Goal: Task Accomplishment & Management: Complete application form

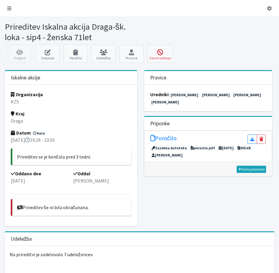
click at [11, 10] on icon at bounding box center [9, 8] width 4 height 5
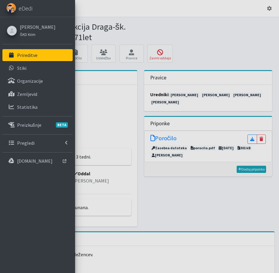
click at [29, 58] on p "Prireditve" at bounding box center [27, 55] width 20 height 6
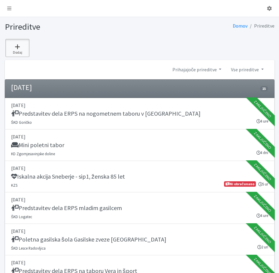
click at [18, 50] on icon at bounding box center [17, 47] width 20 height 6
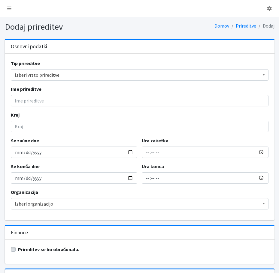
click at [46, 79] on span "Izberi vrsto prireditve" at bounding box center [139, 75] width 249 height 8
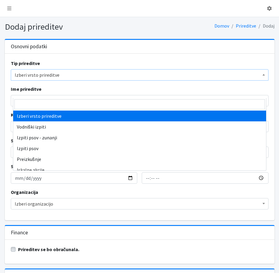
type input "i"
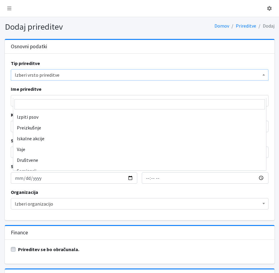
scroll to position [30, 0]
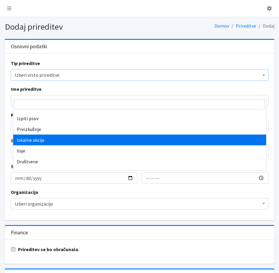
select select "1003"
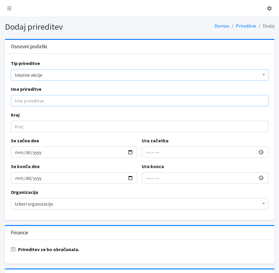
click at [38, 106] on input "Ime prireditve" at bounding box center [139, 100] width 257 height 11
click at [71, 106] on input "Iskalna akcija Lokve - ip5 - ženska" at bounding box center [139, 100] width 257 height 11
click at [106, 106] on input "Iskalna akcija Lokve - sip5 - ženska" at bounding box center [139, 100] width 257 height 11
click at [109, 106] on input "Iskalna akcija Lokve - sip5 - ženska 59 let" at bounding box center [139, 100] width 257 height 11
type input "Iskalna akcija Lokve - sip5 - ženska 58 let"
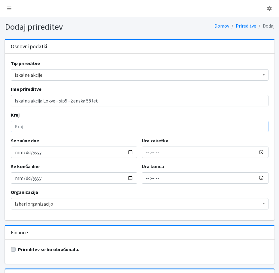
click at [25, 132] on input "Kraj" at bounding box center [139, 126] width 257 height 11
type input "Lokve"
click at [20, 158] on input "Se začne dne" at bounding box center [74, 152] width 127 height 11
type input "2025-08-09"
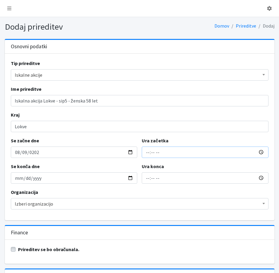
click at [148, 158] on input "Ura začetka" at bounding box center [205, 152] width 127 height 11
click at [150, 158] on input "Ura začetka" at bounding box center [205, 152] width 127 height 11
type input "21:53"
type input "23:53"
click at [22, 184] on input "2025-08-09" at bounding box center [74, 177] width 127 height 11
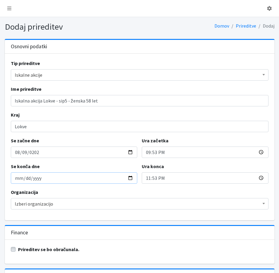
type input "2025-08-10"
click at [147, 184] on input "23:53" at bounding box center [205, 177] width 127 height 11
type input "01:55"
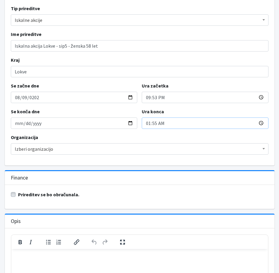
scroll to position [60, 0]
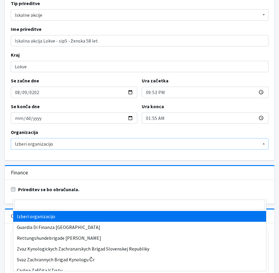
click at [79, 148] on span "Izberi organizacijo" at bounding box center [139, 144] width 249 height 8
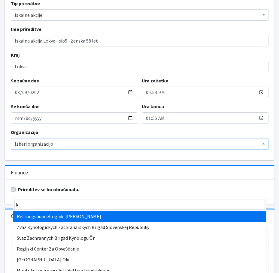
type input "kz"
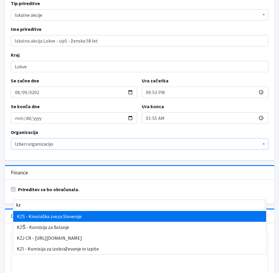
select select "1067"
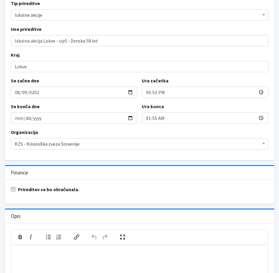
click at [18, 193] on label "Prireditev se bo obračunala." at bounding box center [48, 189] width 61 height 7
click at [15, 192] on input "Prireditev se bo obračunala." at bounding box center [13, 189] width 5 height 6
checkbox input "true"
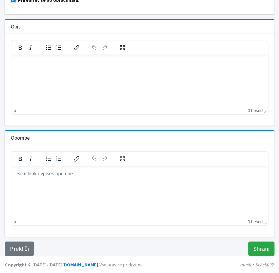
scroll to position [338, 0]
click at [248, 244] on input "Shrani" at bounding box center [261, 249] width 26 height 14
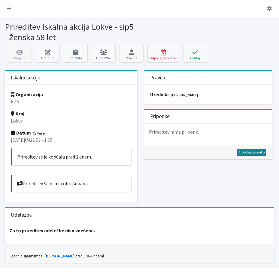
click at [242, 156] on link "Dodaj priponko" at bounding box center [250, 152] width 29 height 7
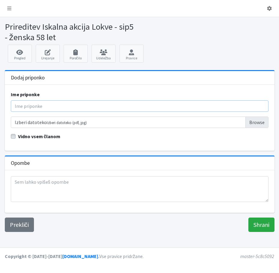
click at [20, 112] on input "Ime priponke" at bounding box center [139, 105] width 257 height 11
type input "Poročilo"
click at [240, 128] on input "Izberi datoteko Izberi datoteko (pdf, jpg)" at bounding box center [139, 122] width 257 height 11
type input "C:\fakepath\5.Lokve, 9.8.2025 poročilo.pdf"
click at [249, 232] on input "Shrani" at bounding box center [261, 225] width 26 height 14
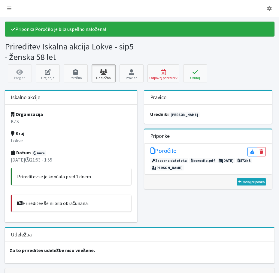
click at [103, 75] on icon at bounding box center [103, 72] width 20 height 6
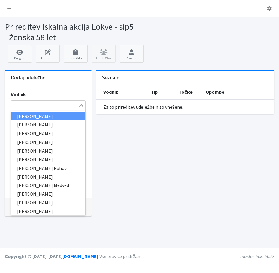
click at [18, 109] on input "Search for option" at bounding box center [45, 105] width 66 height 7
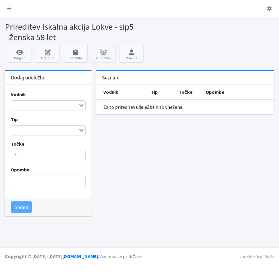
click at [21, 109] on input "Search for option" at bounding box center [45, 105] width 66 height 7
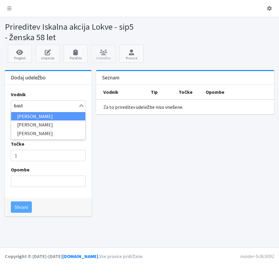
type input "bastj"
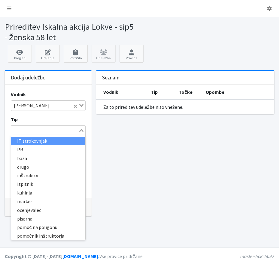
click at [81, 134] on div "Loading..." at bounding box center [81, 130] width 7 height 8
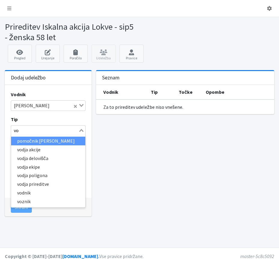
type input "vod"
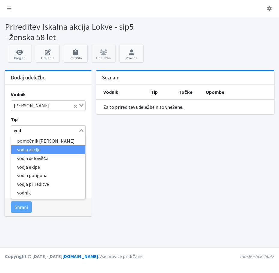
click at [38, 154] on li "vodja akcije" at bounding box center [48, 149] width 74 height 9
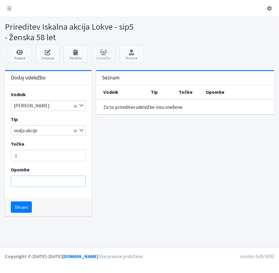
click at [30, 187] on input "Opombe" at bounding box center [48, 181] width 75 height 11
type input "brez psa"
click at [24, 213] on button "Shrani" at bounding box center [21, 206] width 21 height 11
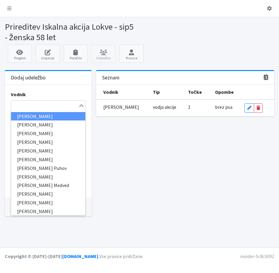
click at [21, 109] on input "Search for option" at bounding box center [45, 105] width 66 height 7
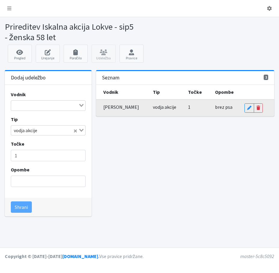
click at [222, 110] on span "brez psa" at bounding box center [223, 107] width 17 height 6
click at [249, 110] on icon at bounding box center [249, 108] width 4 height 4
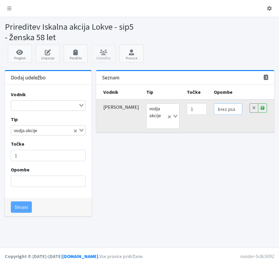
scroll to position [0, 7]
drag, startPoint x: 216, startPoint y: 129, endPoint x: 235, endPoint y: 128, distance: 19.2
click at [235, 128] on td "brez psa" at bounding box center [228, 116] width 36 height 33
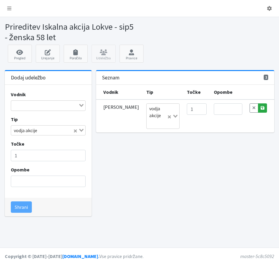
click at [260, 110] on icon at bounding box center [262, 108] width 4 height 4
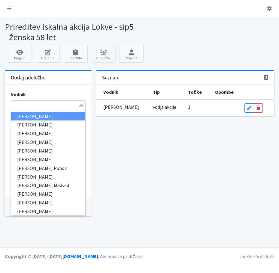
click at [33, 109] on input "Search for option" at bounding box center [45, 105] width 66 height 7
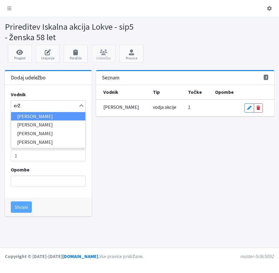
type input "erže"
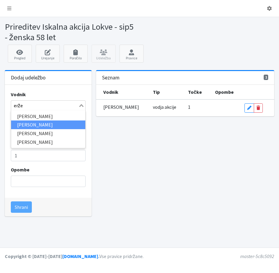
click at [32, 129] on li "[PERSON_NAME]" at bounding box center [48, 125] width 74 height 9
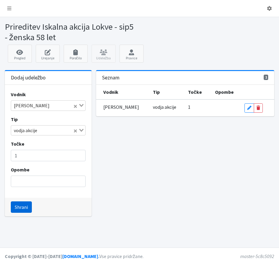
click at [28, 213] on button "Shrani" at bounding box center [21, 206] width 21 height 11
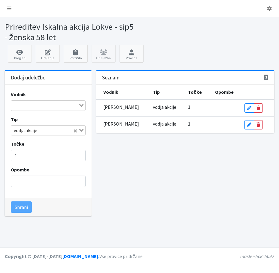
click at [22, 109] on input "Search for option" at bounding box center [45, 105] width 66 height 7
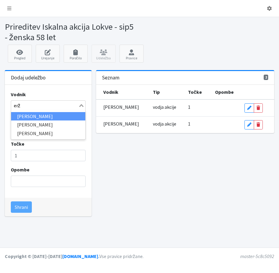
type input "erže"
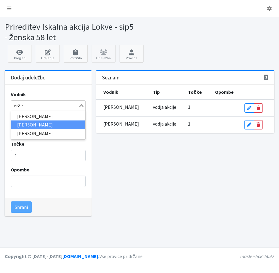
click at [25, 129] on li "[PERSON_NAME]" at bounding box center [48, 125] width 74 height 9
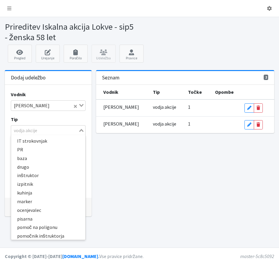
scroll to position [114, 0]
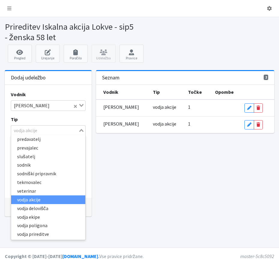
click at [79, 132] on icon "Search for option" at bounding box center [81, 130] width 4 height 3
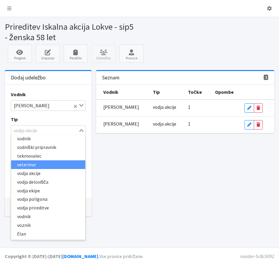
scroll to position [174, 0]
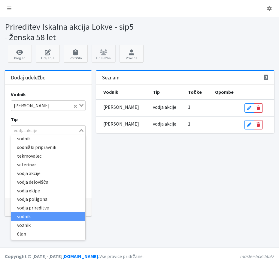
click at [31, 221] on li "vodnik" at bounding box center [48, 216] width 74 height 9
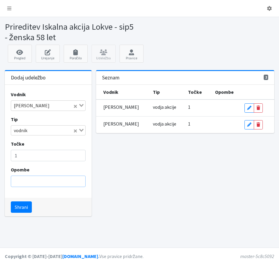
click at [45, 187] on input "Opombe" at bounding box center [48, 181] width 75 height 11
type input "logistika"
click at [23, 213] on button "Shrani" at bounding box center [21, 206] width 21 height 11
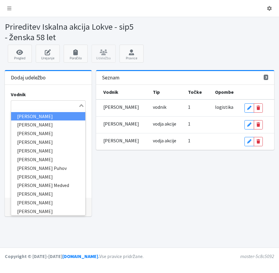
click at [16, 109] on input "Search for option" at bounding box center [45, 105] width 66 height 7
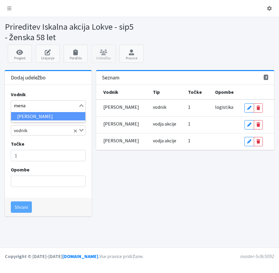
type input "menar"
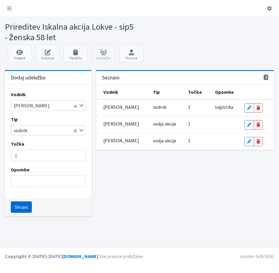
click at [28, 213] on button "Shrani" at bounding box center [21, 206] width 21 height 11
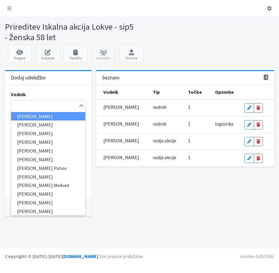
click at [20, 109] on input "Search for option" at bounding box center [45, 105] width 66 height 7
type input "a"
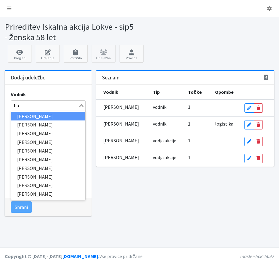
type input "had"
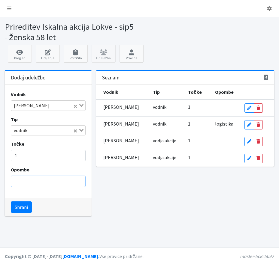
click at [31, 187] on input "Opombe" at bounding box center [48, 181] width 75 height 11
type input "brez psa"
click at [32, 213] on button "Shrani" at bounding box center [21, 206] width 21 height 11
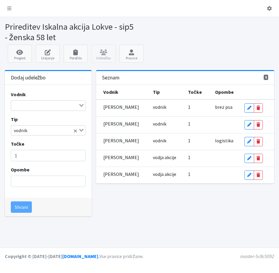
click at [22, 109] on input "Search for option" at bounding box center [45, 105] width 66 height 7
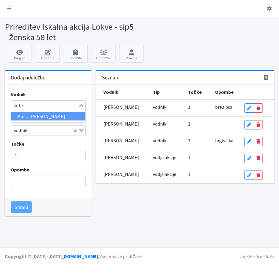
type input "čufer"
click at [20, 121] on li "Matic Jože Čufer" at bounding box center [48, 116] width 74 height 9
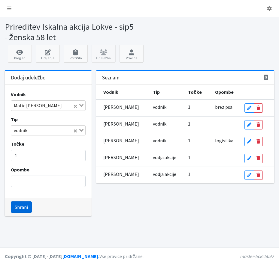
click at [27, 213] on button "Shrani" at bounding box center [21, 206] width 21 height 11
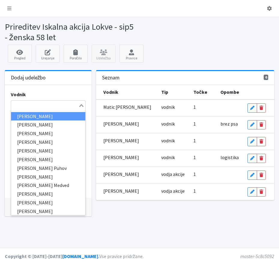
click at [33, 109] on input "Search for option" at bounding box center [45, 105] width 66 height 7
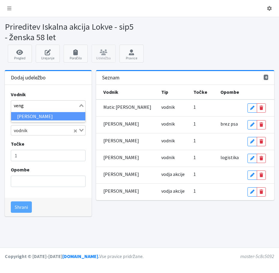
type input "venga"
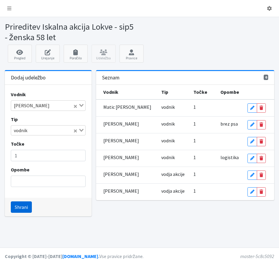
click at [24, 213] on button "Shrani" at bounding box center [21, 206] width 21 height 11
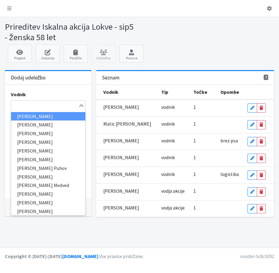
click at [36, 109] on input "Search for option" at bounding box center [45, 105] width 66 height 7
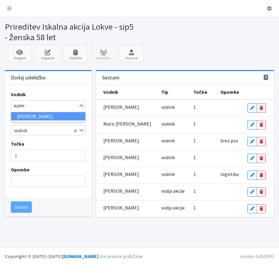
type input "ozimi"
drag, startPoint x: 60, startPoint y: 122, endPoint x: 58, endPoint y: 131, distance: 9.3
click at [59, 111] on div "ozimi Loading..." at bounding box center [48, 105] width 75 height 10
click at [55, 121] on li "Iris Ozimič" at bounding box center [48, 116] width 74 height 9
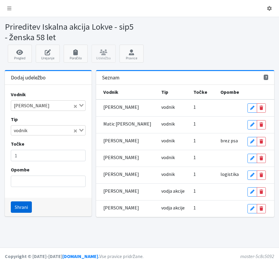
click at [31, 213] on button "Shrani" at bounding box center [21, 206] width 21 height 11
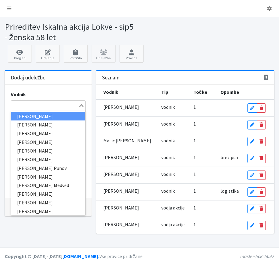
click at [39, 109] on input "Search for option" at bounding box center [45, 105] width 66 height 7
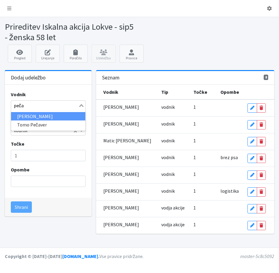
type input "pečar"
click at [42, 121] on li "Uroš Pečar" at bounding box center [48, 116] width 74 height 9
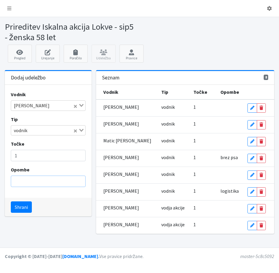
click at [22, 187] on input "Opombe" at bounding box center [48, 181] width 75 height 11
type input "brez psa"
click at [32, 213] on button "Shrani" at bounding box center [21, 206] width 21 height 11
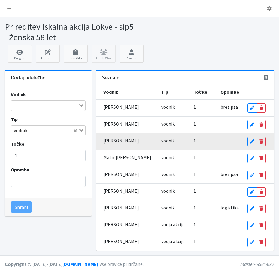
scroll to position [84, 0]
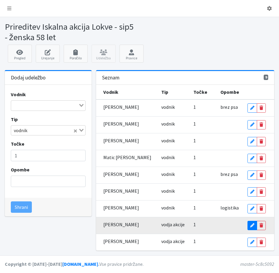
click at [250, 223] on icon at bounding box center [252, 225] width 4 height 4
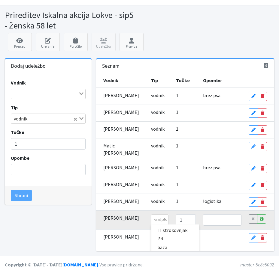
scroll to position [114, 0]
click at [151, 225] on div "vodja akcije Loading... IT strokovnjak PR baza drugo inštruktor izpitnik kuhinj…" at bounding box center [159, 219] width 17 height 10
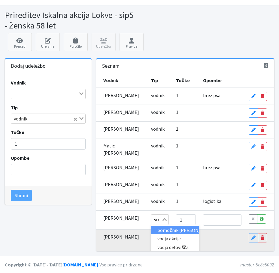
scroll to position [0, 0]
type input "vodn"
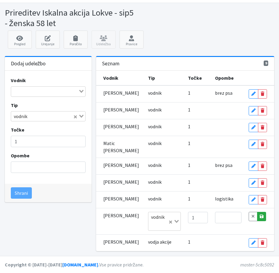
click at [260, 221] on link "Save" at bounding box center [261, 216] width 9 height 9
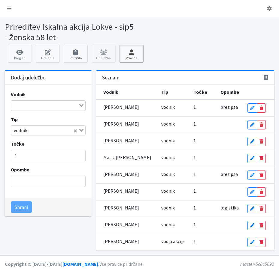
click at [130, 55] on icon at bounding box center [131, 52] width 20 height 6
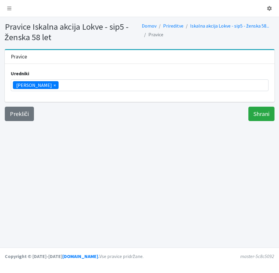
scroll to position [117, 0]
click at [73, 91] on ul "× [PERSON_NAME]" at bounding box center [139, 85] width 257 height 11
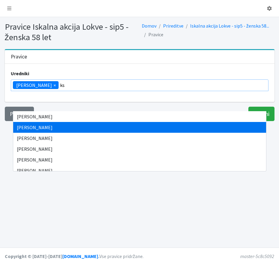
scroll to position [0, 0]
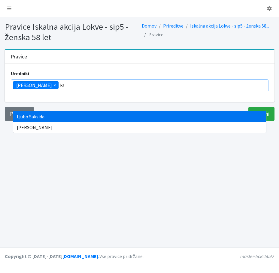
type input "k"
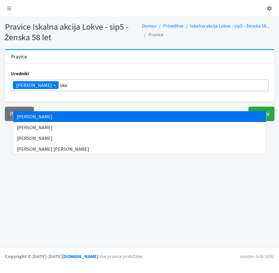
type input "sko"
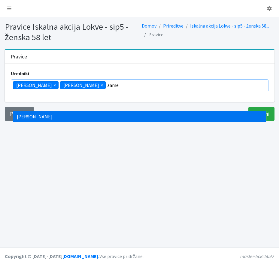
type input "zame"
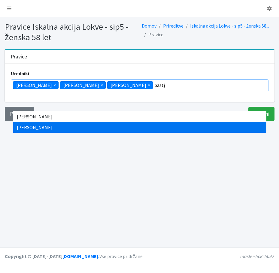
type input "bastj"
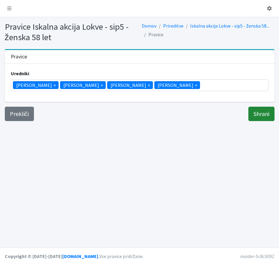
click at [250, 121] on input "Shrani" at bounding box center [261, 114] width 26 height 14
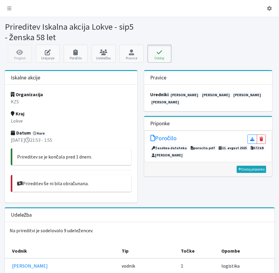
click at [158, 55] on icon at bounding box center [159, 52] width 20 height 6
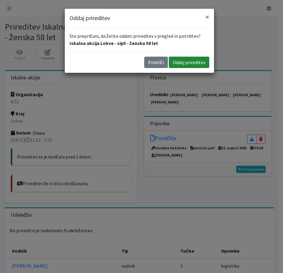
click at [173, 68] on button "Oddaj prireditev" at bounding box center [189, 62] width 40 height 11
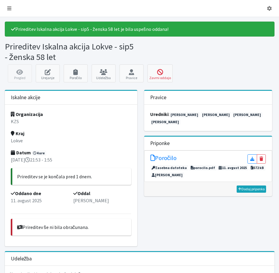
click at [11, 9] on icon at bounding box center [9, 8] width 4 height 5
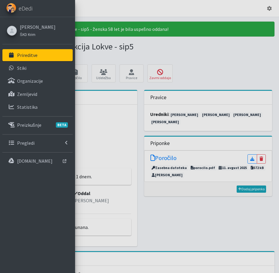
click at [37, 58] on p "Prireditve" at bounding box center [27, 55] width 20 height 6
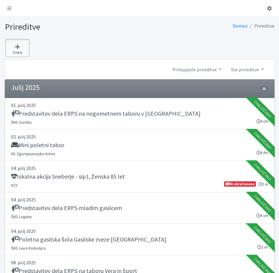
click at [19, 50] on icon at bounding box center [17, 47] width 20 height 6
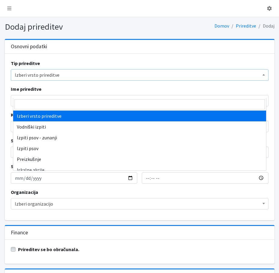
click at [27, 79] on span "Izberi vrsto prireditve" at bounding box center [139, 75] width 249 height 8
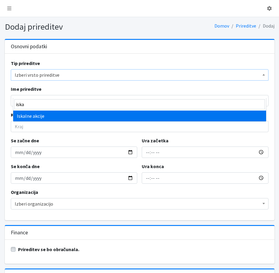
type input "iska"
select select "1003"
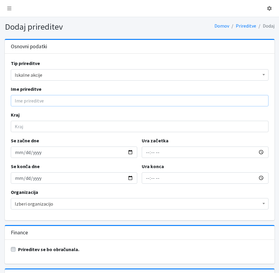
click at [37, 106] on input "Ime prireditve" at bounding box center [139, 100] width 257 height 11
type input "Iskalna akcija Sora - sip1"
click at [20, 132] on input "Kraj" at bounding box center [139, 126] width 257 height 11
type input "Sora"
click at [23, 158] on input "Se začne dne" at bounding box center [74, 152] width 127 height 11
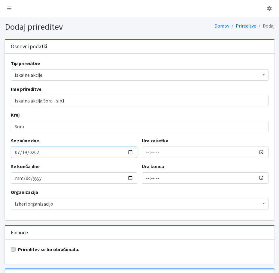
type input "2025-07-19"
click at [145, 158] on input "Ura začetka" at bounding box center [205, 152] width 127 height 11
click at [148, 158] on input "Ura začetka" at bounding box center [205, 152] width 127 height 11
type input "21:09"
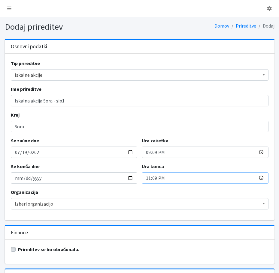
click at [151, 184] on input "23:09" at bounding box center [205, 177] width 127 height 11
type input "23:30"
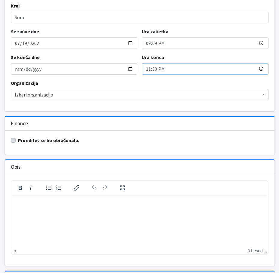
scroll to position [120, 0]
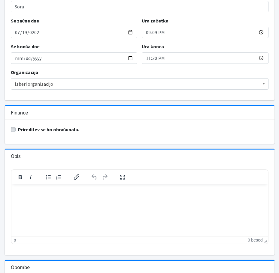
click at [77, 88] on span "Izberi organizacijo" at bounding box center [139, 84] width 249 height 8
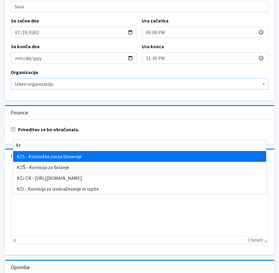
type input "kz"
select select "1067"
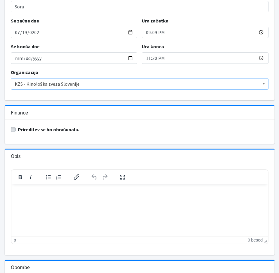
click at [18, 133] on label "Prireditev se bo obračunala." at bounding box center [48, 129] width 61 height 7
click at [14, 132] on input "Prireditev se bo obračunala." at bounding box center [13, 129] width 5 height 6
checkbox input "true"
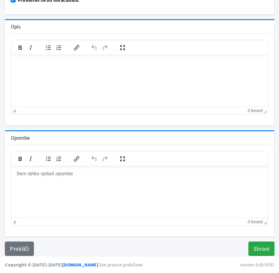
scroll to position [338, 0]
click at [257, 245] on input "Shrani" at bounding box center [261, 249] width 26 height 14
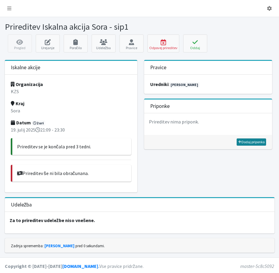
click at [252, 146] on link "Dodaj priponko" at bounding box center [250, 142] width 29 height 7
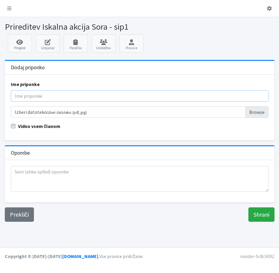
click at [74, 102] on input "Ime priponke" at bounding box center [139, 95] width 257 height 11
type input "Poročilo"
click at [249, 118] on input "Izberi datoteko Izberi datoteko (pdf, jpg)" at bounding box center [139, 111] width 257 height 11
type input "C:\fakepath\19_07_2025_Sora-poročilo iskalne akcije.pdf"
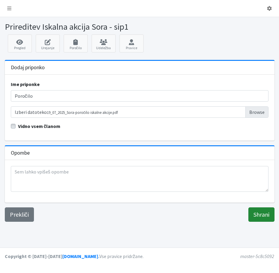
click at [253, 222] on input "Shrani" at bounding box center [261, 214] width 26 height 14
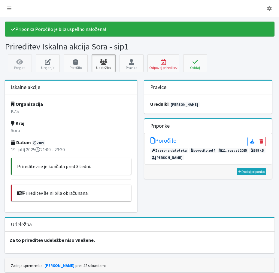
click at [102, 65] on icon at bounding box center [103, 62] width 20 height 6
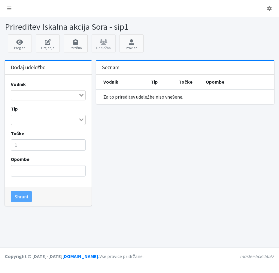
click at [19, 99] on input "Search for option" at bounding box center [45, 95] width 66 height 7
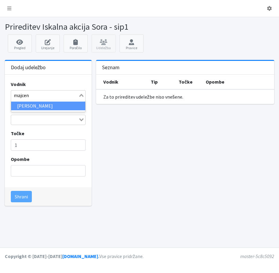
type input "majcen"
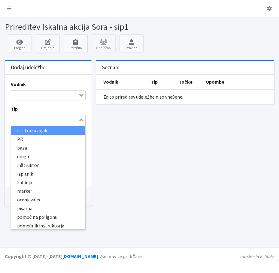
click at [78, 124] on div "Loading..." at bounding box center [81, 119] width 7 height 8
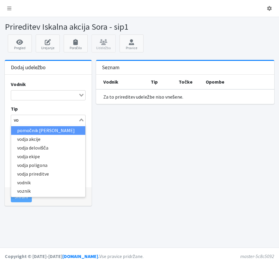
type input "vod"
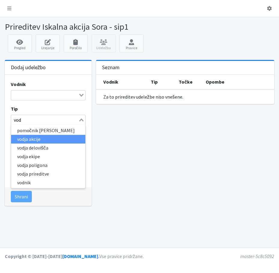
click at [39, 144] on li "vodja akcije" at bounding box center [48, 139] width 74 height 9
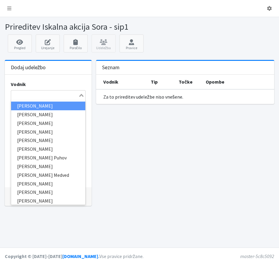
click at [46, 99] on input "Search for option" at bounding box center [45, 95] width 66 height 7
type input "majc"
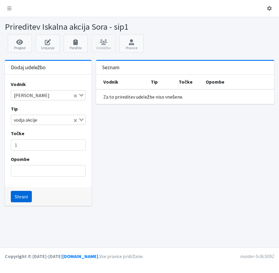
click at [25, 202] on button "Shrani" at bounding box center [21, 196] width 21 height 11
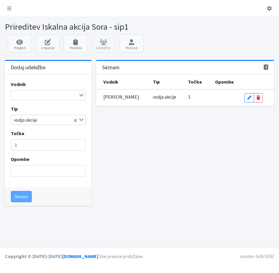
click at [27, 99] on input "Search for option" at bounding box center [45, 95] width 66 height 7
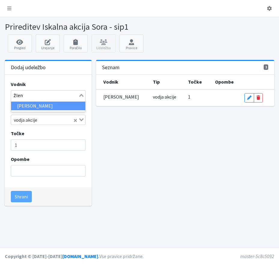
type input "žlend"
click at [26, 110] on li "Nadja Žlender" at bounding box center [48, 106] width 74 height 9
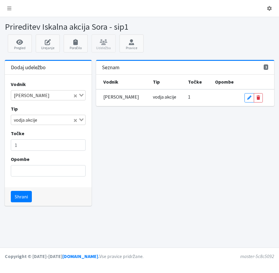
click at [79, 121] on icon "Search for option" at bounding box center [81, 119] width 4 height 3
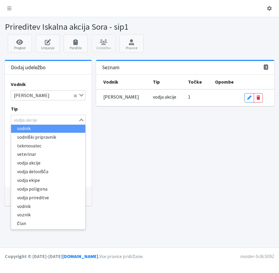
scroll to position [193, 0]
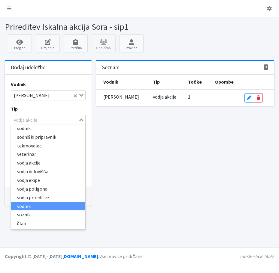
click at [43, 211] on li "vodnik" at bounding box center [48, 206] width 74 height 9
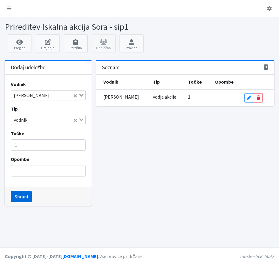
click at [26, 202] on button "Shrani" at bounding box center [21, 196] width 21 height 11
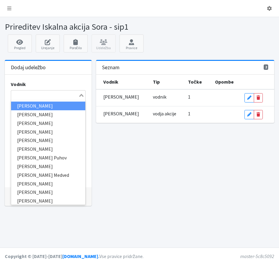
click at [21, 99] on input "Search for option" at bounding box center [45, 95] width 66 height 7
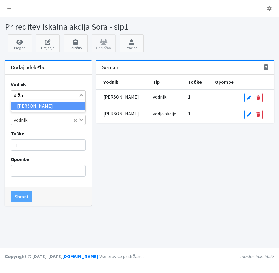
type input "držan"
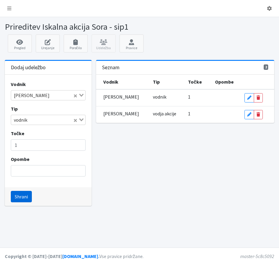
click at [27, 202] on button "Shrani" at bounding box center [21, 196] width 21 height 11
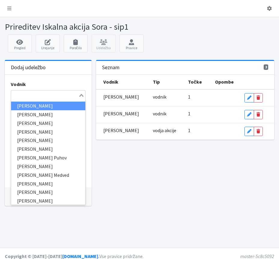
click at [19, 99] on input "Search for option" at bounding box center [45, 95] width 66 height 7
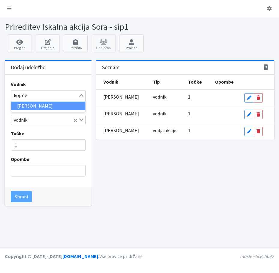
type input "koprivc"
click at [27, 110] on li "[PERSON_NAME]" at bounding box center [48, 106] width 74 height 9
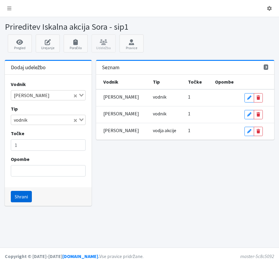
click at [32, 202] on button "Shrani" at bounding box center [21, 196] width 21 height 11
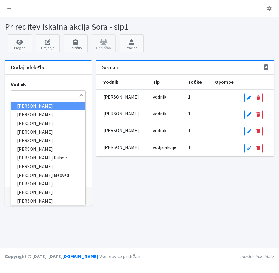
click at [45, 99] on input "Search for option" at bounding box center [45, 95] width 66 height 7
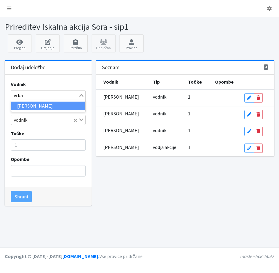
type input "vrban"
click at [44, 110] on li "Mojca Vrbančič" at bounding box center [48, 106] width 74 height 9
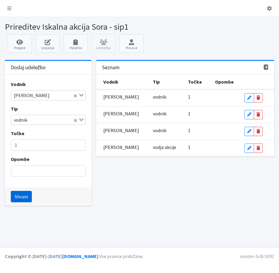
click at [31, 202] on button "Shrani" at bounding box center [21, 196] width 21 height 11
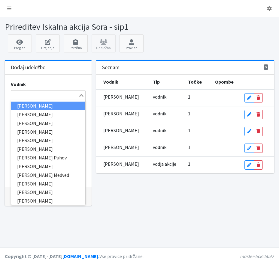
click at [19, 99] on input "Search for option" at bounding box center [45, 95] width 66 height 7
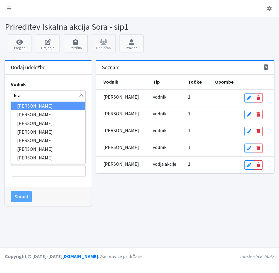
type input "kral"
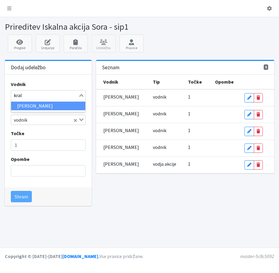
click at [19, 110] on li "Janez Kraljič" at bounding box center [48, 106] width 74 height 9
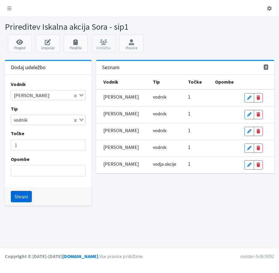
click at [23, 202] on button "Shrani" at bounding box center [21, 196] width 21 height 11
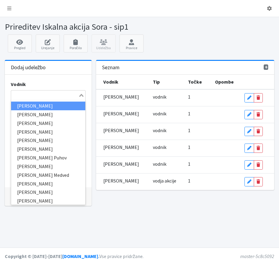
click at [18, 99] on input "Search for option" at bounding box center [45, 95] width 66 height 7
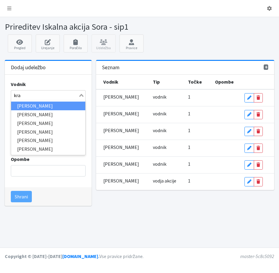
type input "kraj"
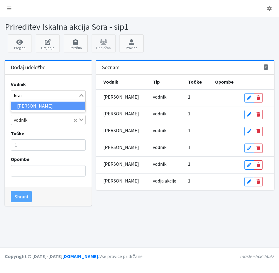
click at [26, 110] on li "Boštjan Krajnik" at bounding box center [48, 106] width 74 height 9
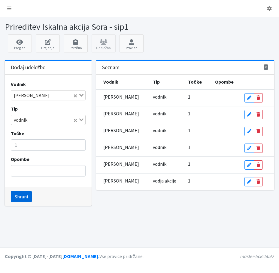
click at [32, 202] on button "Shrani" at bounding box center [21, 196] width 21 height 11
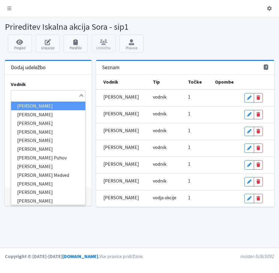
click at [21, 99] on input "Search for option" at bounding box center [45, 95] width 66 height 7
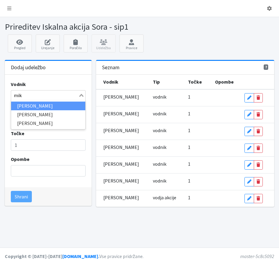
type input "miko"
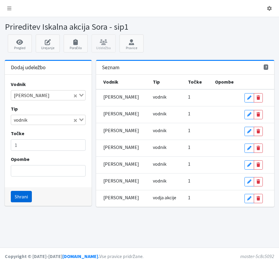
click at [20, 202] on button "Shrani" at bounding box center [21, 196] width 21 height 11
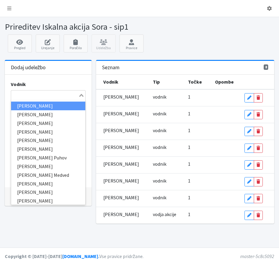
click at [23, 99] on input "Search for option" at bounding box center [45, 95] width 66 height 7
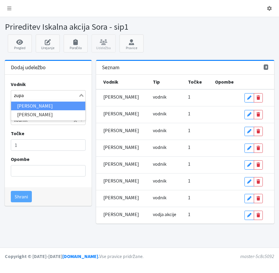
type input "zupan"
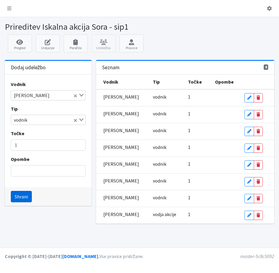
click at [28, 202] on button "Shrani" at bounding box center [21, 196] width 21 height 11
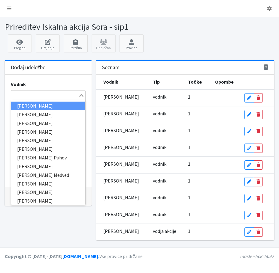
click at [13, 99] on div "Search for option" at bounding box center [44, 95] width 67 height 8
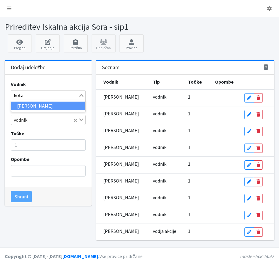
type input "kotar"
click at [24, 110] on li "Aljaž Kotar" at bounding box center [48, 106] width 74 height 9
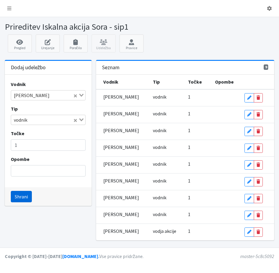
click at [28, 202] on button "Shrani" at bounding box center [21, 196] width 21 height 11
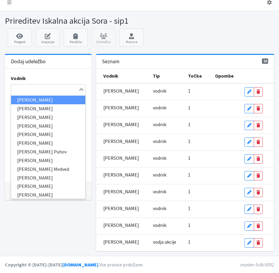
click at [20, 93] on input "Search for option" at bounding box center [45, 89] width 66 height 7
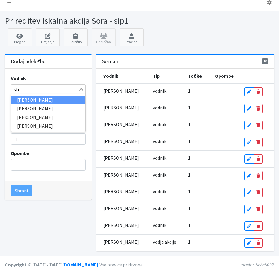
type input "step"
click at [23, 104] on li "Sabina Stepan" at bounding box center [48, 100] width 74 height 9
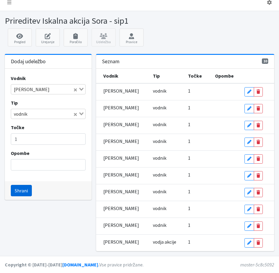
click at [29, 196] on button "Shrani" at bounding box center [21, 190] width 21 height 11
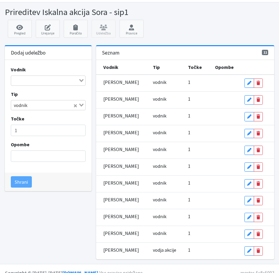
click at [24, 84] on input "Search for option" at bounding box center [45, 80] width 66 height 7
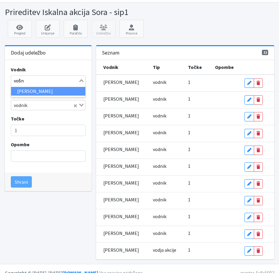
type input "vošnj"
click at [25, 96] on li "Staša Vošnjak" at bounding box center [48, 91] width 74 height 9
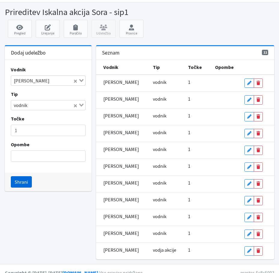
click at [29, 188] on button "Shrani" at bounding box center [21, 181] width 21 height 11
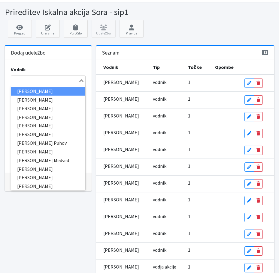
click at [28, 84] on input "Search for option" at bounding box center [45, 80] width 66 height 7
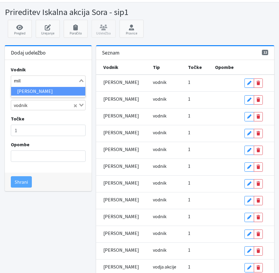
type input "mili"
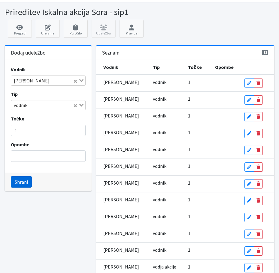
click at [27, 188] on button "Shrani" at bounding box center [21, 181] width 21 height 11
click at [79, 38] on link "Poročilo" at bounding box center [76, 29] width 24 height 18
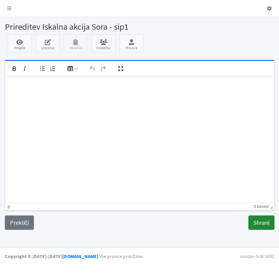
click at [254, 230] on input "Shrani" at bounding box center [261, 223] width 26 height 14
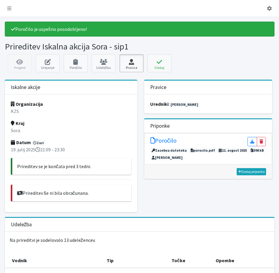
click at [133, 72] on link "Pravice" at bounding box center [131, 63] width 24 height 18
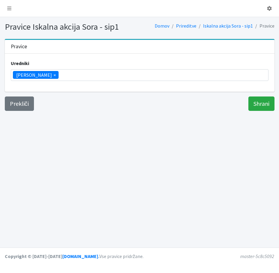
scroll to position [117, 0]
click at [95, 81] on ul "× [PERSON_NAME]" at bounding box center [139, 75] width 257 height 11
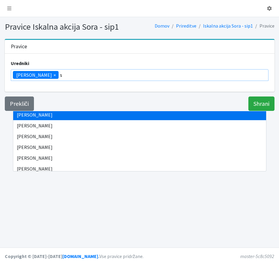
scroll to position [0, 0]
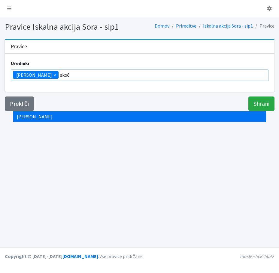
type input "skoč"
type input "zame"
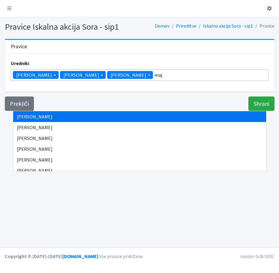
type input "maj"
select select "1005"
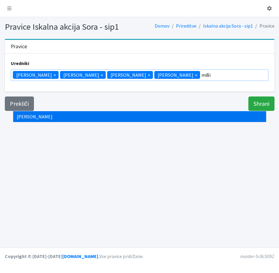
type input "miši"
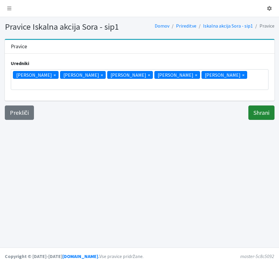
click at [257, 120] on input "Shrani" at bounding box center [261, 113] width 26 height 14
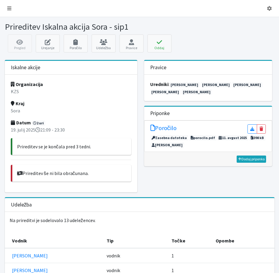
click at [10, 11] on icon at bounding box center [9, 8] width 4 height 5
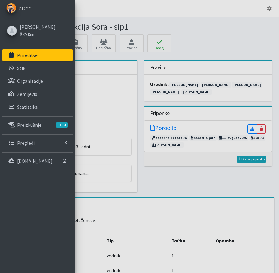
click at [27, 58] on p "Prireditve" at bounding box center [27, 55] width 20 height 6
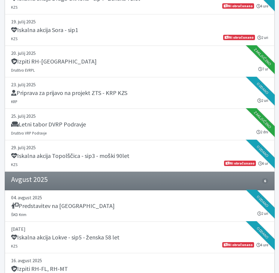
scroll to position [420, 0]
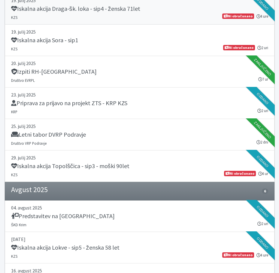
click at [97, 12] on h5 "Iskalna akcija Draga-šk. loka - sip4 - ženska 71let" at bounding box center [75, 8] width 129 height 7
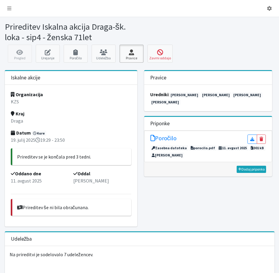
click at [136, 63] on link "Pravice" at bounding box center [131, 54] width 24 height 18
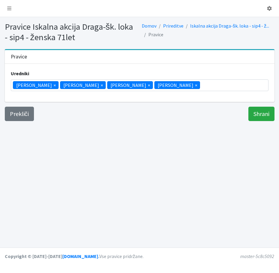
scroll to position [117, 0]
click at [201, 89] on input "search" at bounding box center [203, 85] width 4 height 7
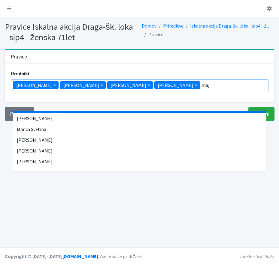
scroll to position [0, 0]
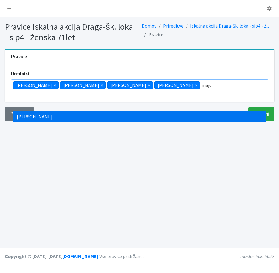
type input "majc"
select select "1005"
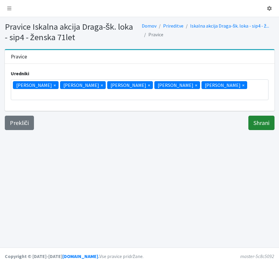
click at [248, 130] on input "Shrani" at bounding box center [261, 123] width 26 height 14
